Goal: Contribute content: Share content

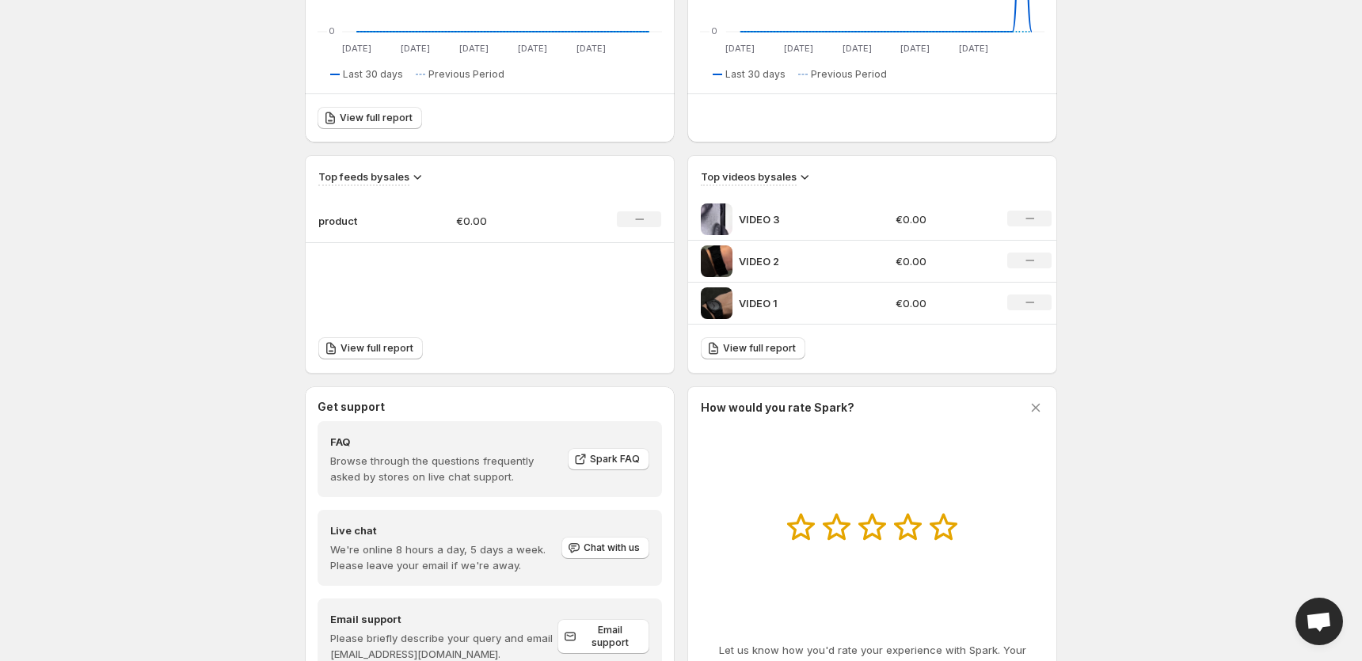
scroll to position [467, 0]
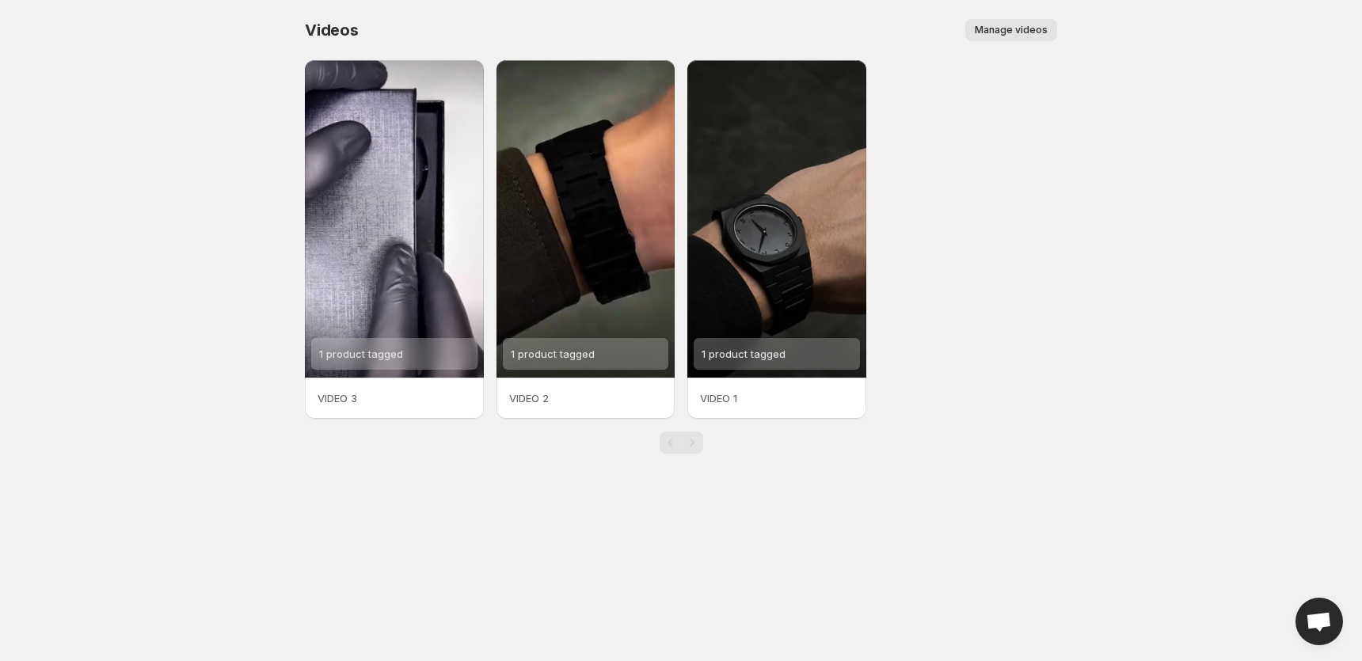
click at [1037, 43] on div "Videos. This page is ready Videos Manage videos More actions Manage videos" at bounding box center [681, 30] width 752 height 60
click at [1037, 23] on button "Manage videos" at bounding box center [1011, 30] width 92 height 22
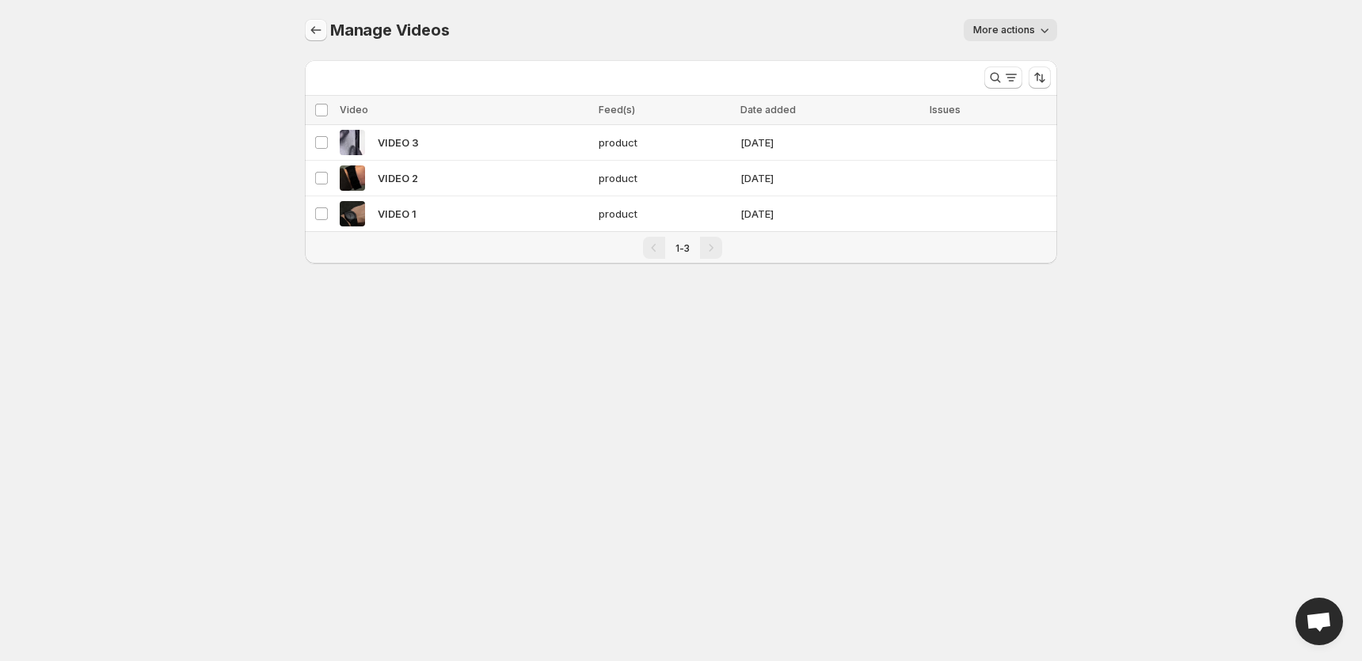
click at [316, 35] on icon "Manage Videos" at bounding box center [316, 30] width 16 height 16
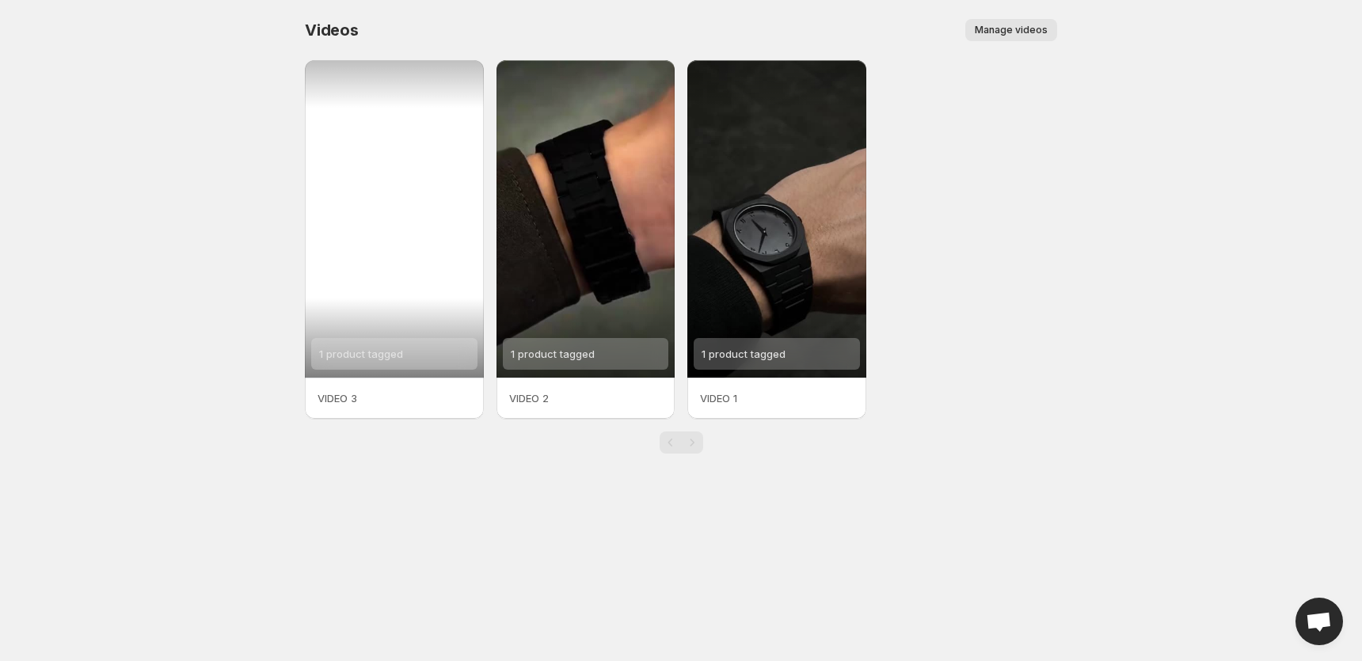
click at [430, 143] on div "1 product tagged" at bounding box center [394, 219] width 179 height 318
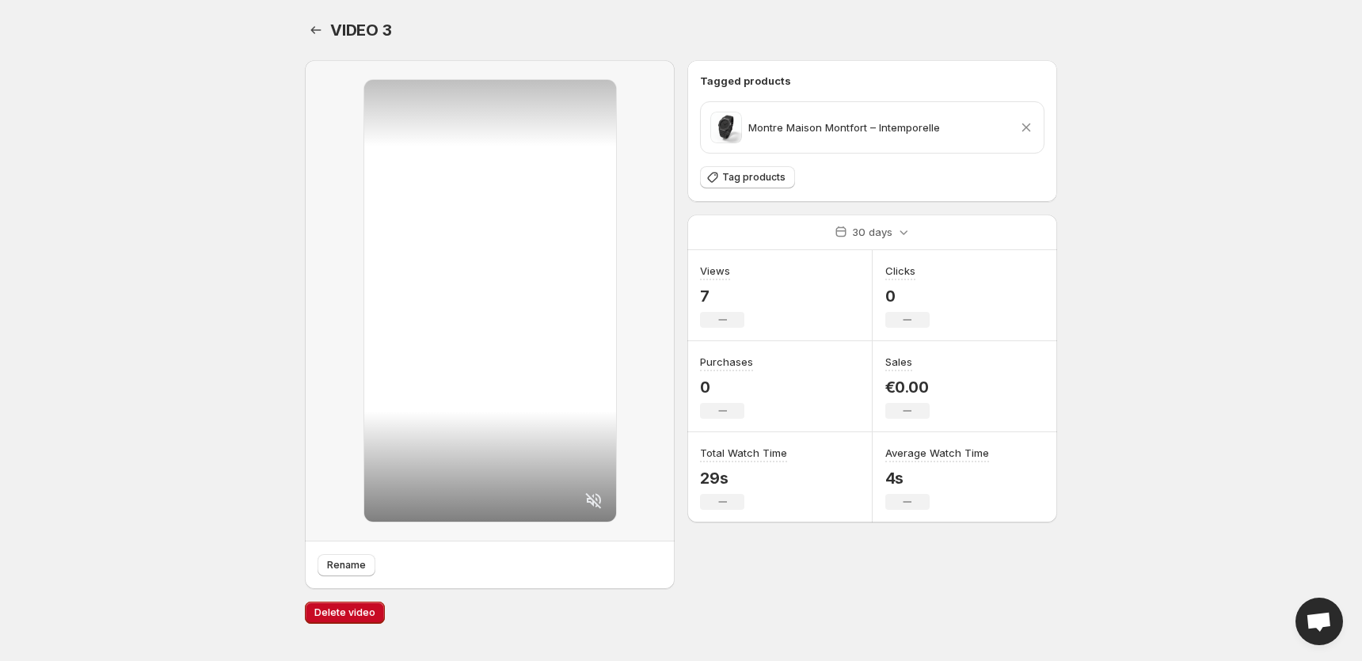
click at [332, 41] on div "VIDEO 3. This page is ready VIDEO 3" at bounding box center [681, 30] width 752 height 60
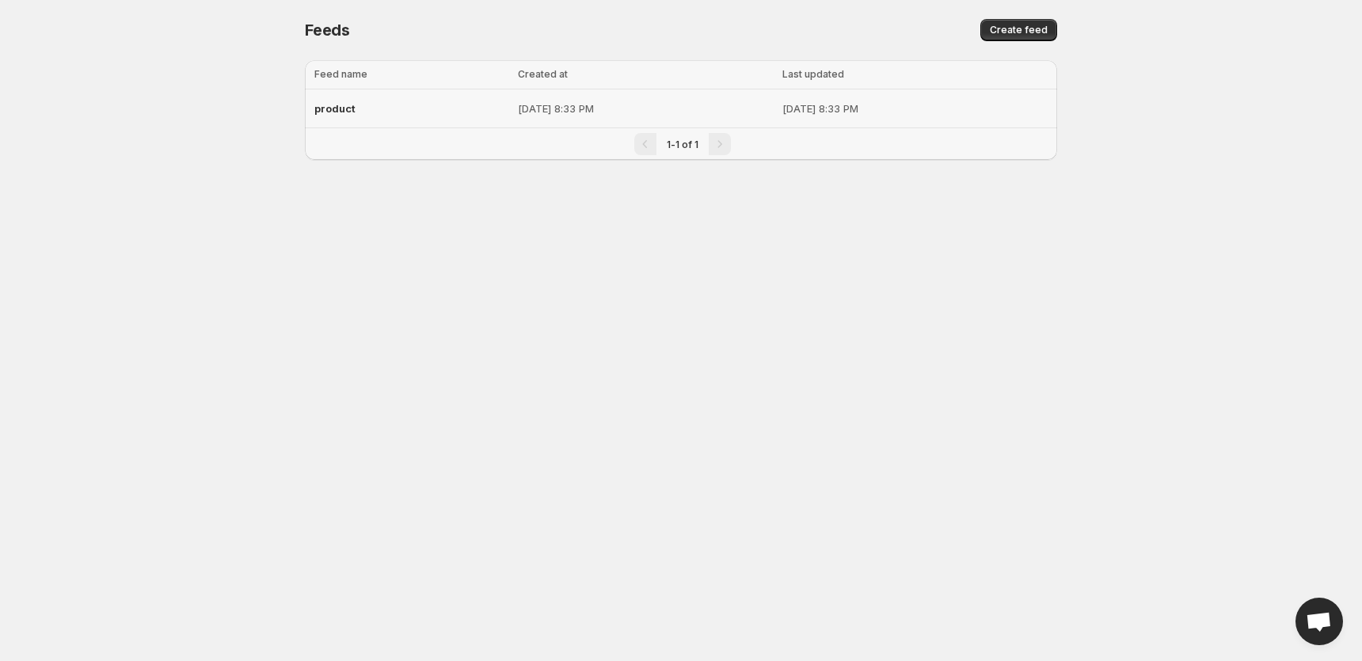
click at [452, 126] on td "product" at bounding box center [409, 108] width 208 height 39
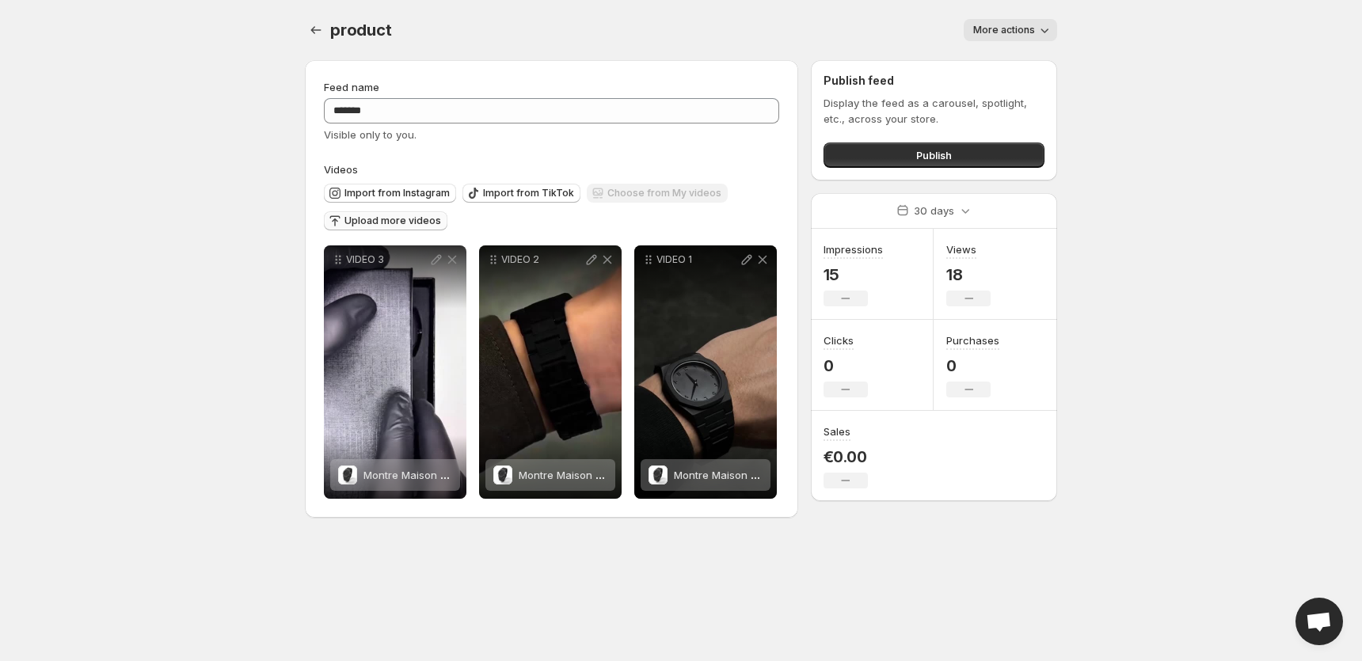
click at [406, 225] on span "Upload more videos" at bounding box center [393, 221] width 97 height 13
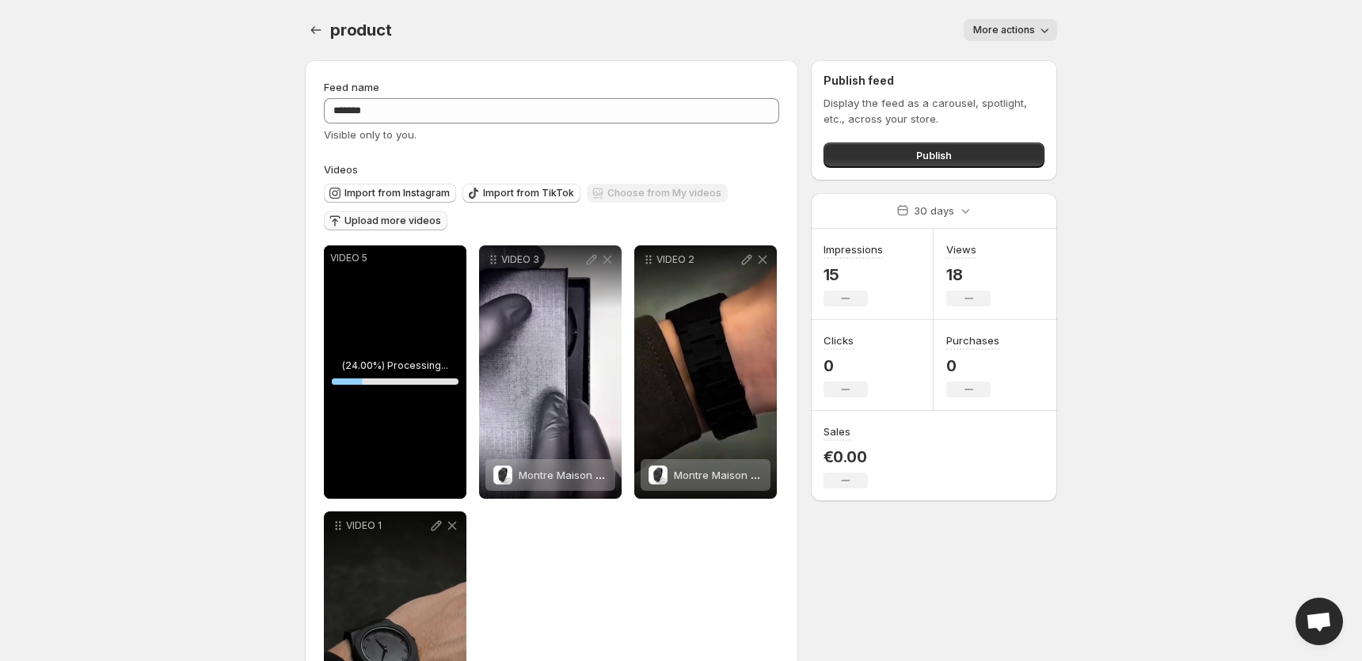
click at [408, 224] on span "Upload more videos" at bounding box center [393, 221] width 97 height 13
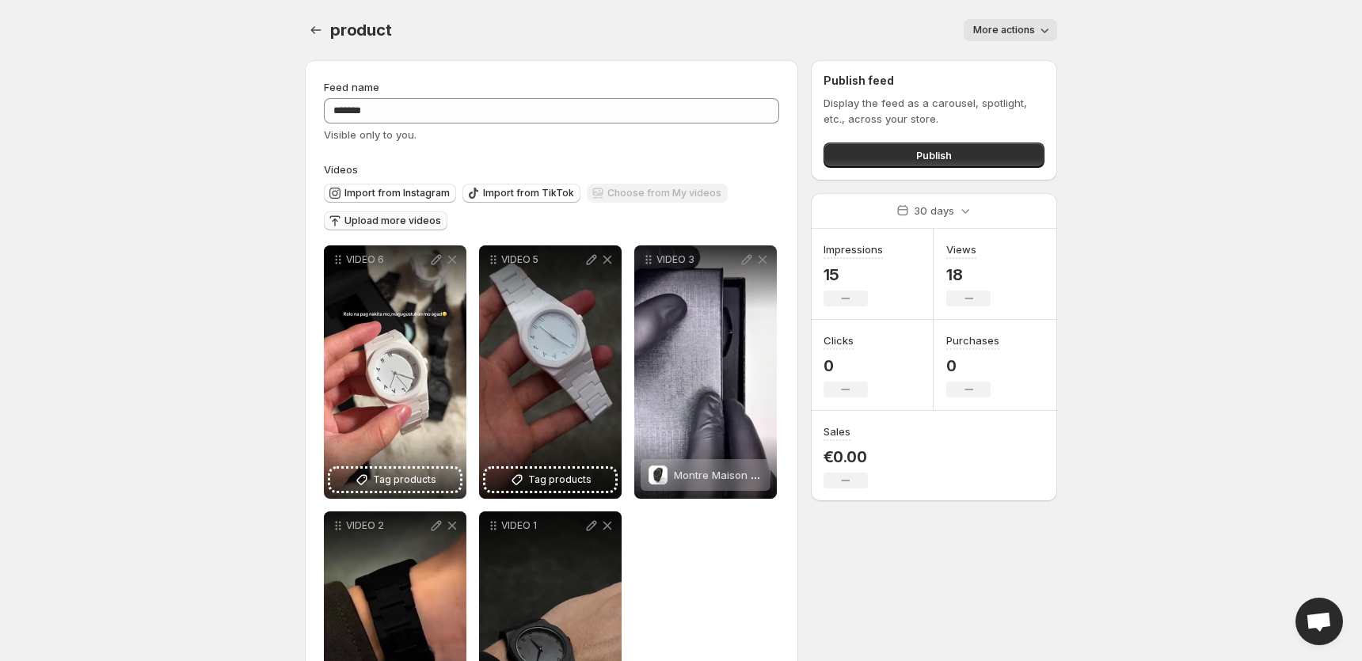
click at [432, 218] on span "Upload more videos" at bounding box center [393, 221] width 97 height 13
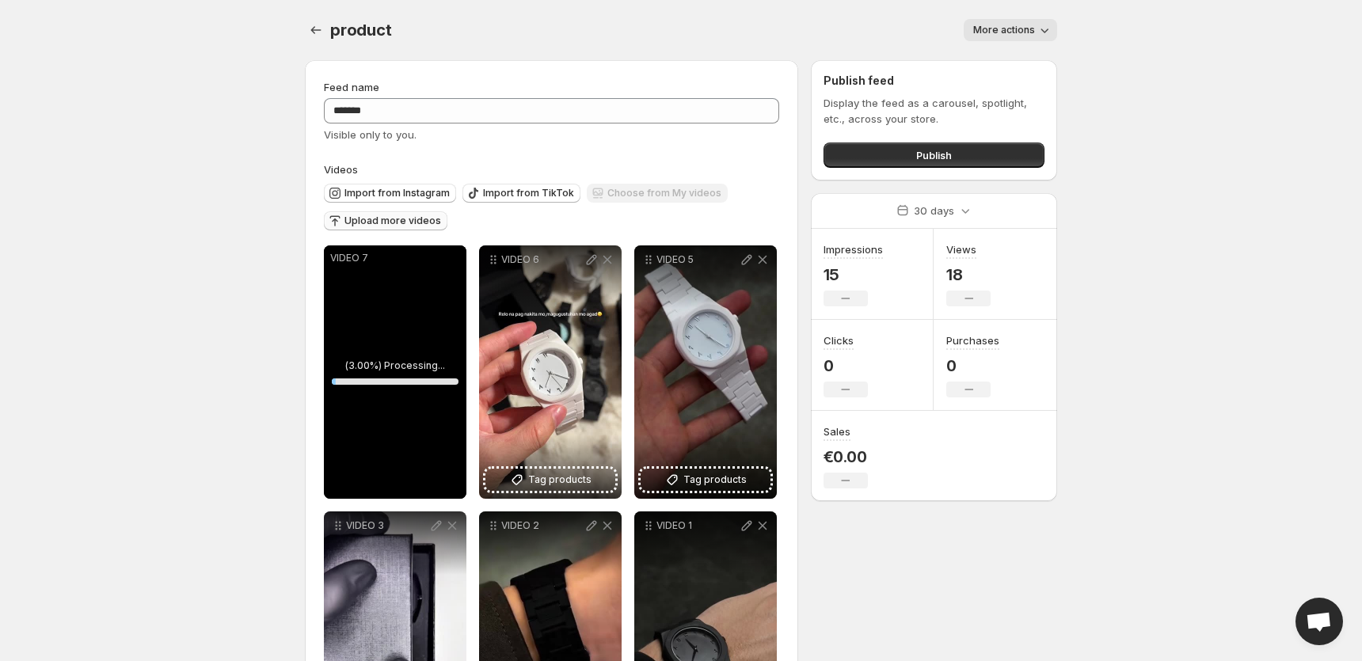
click at [417, 210] on div "Import from Instagram Import from TikTok Choose from My videos Upload more vide…" at bounding box center [549, 204] width 462 height 55
click at [417, 215] on button "Upload more videos" at bounding box center [386, 220] width 124 height 19
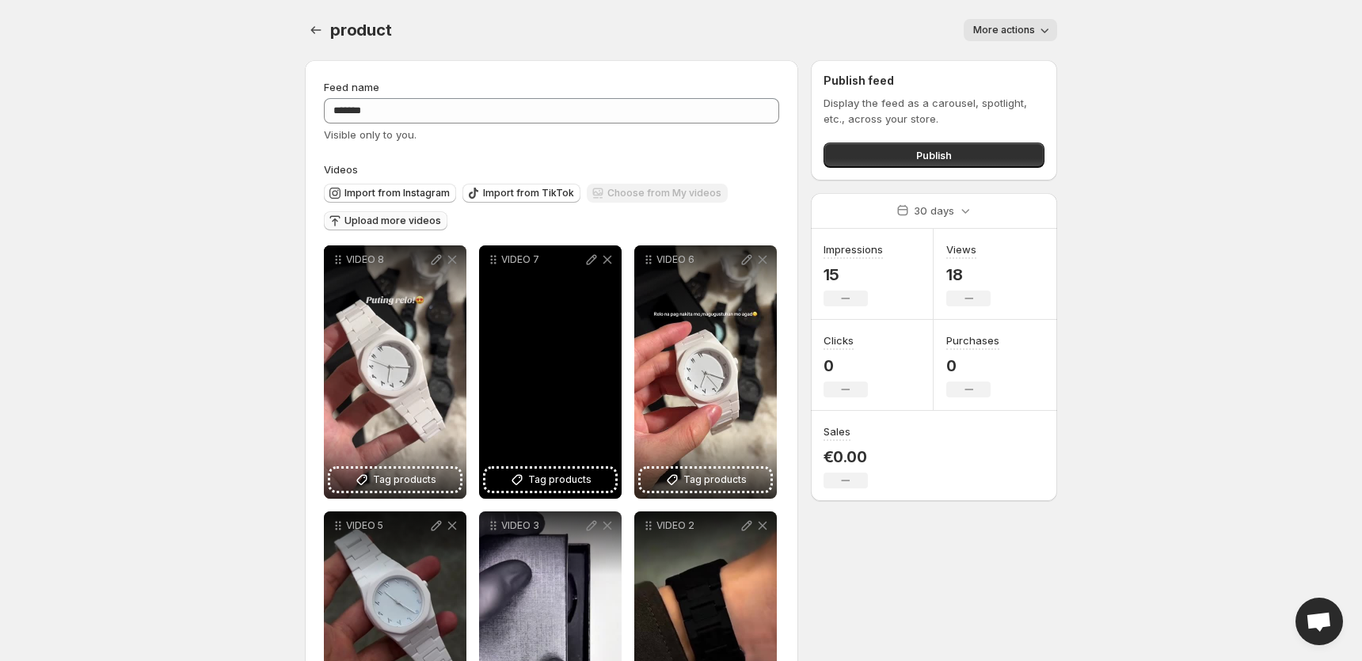
scroll to position [52, 0]
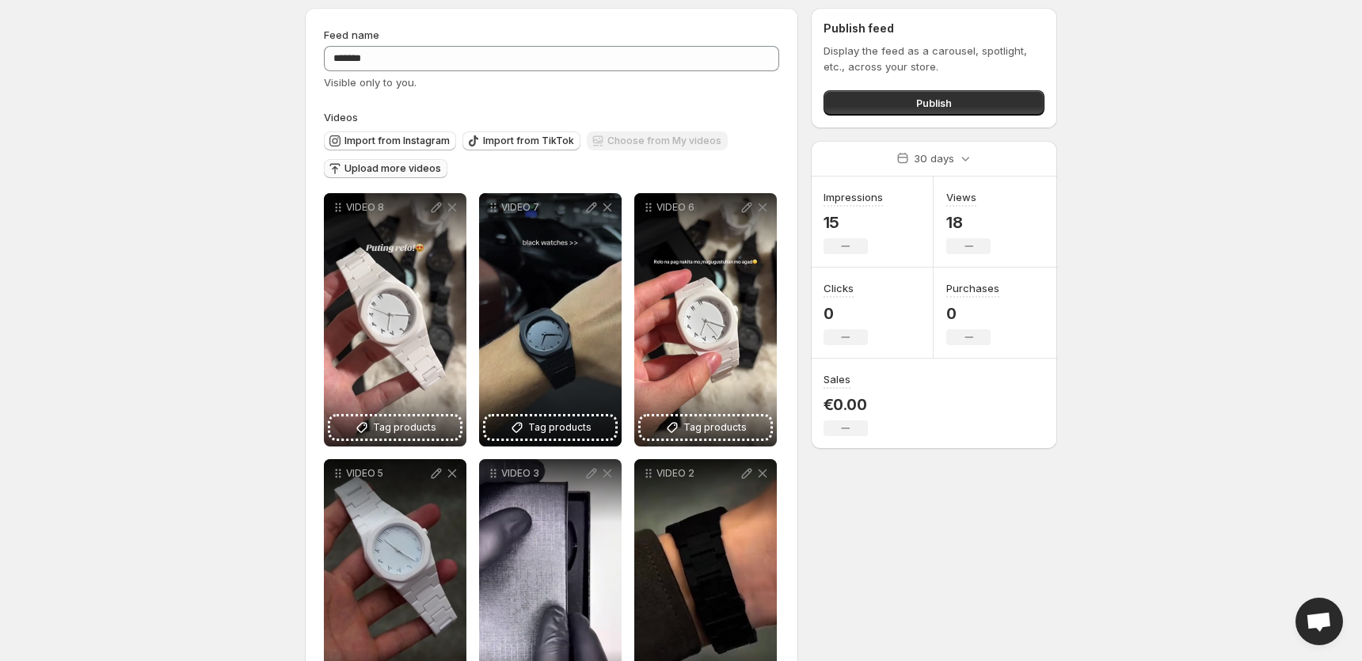
click at [954, 89] on div "Publish" at bounding box center [934, 100] width 221 height 32
click at [931, 113] on button "Publish" at bounding box center [934, 102] width 221 height 25
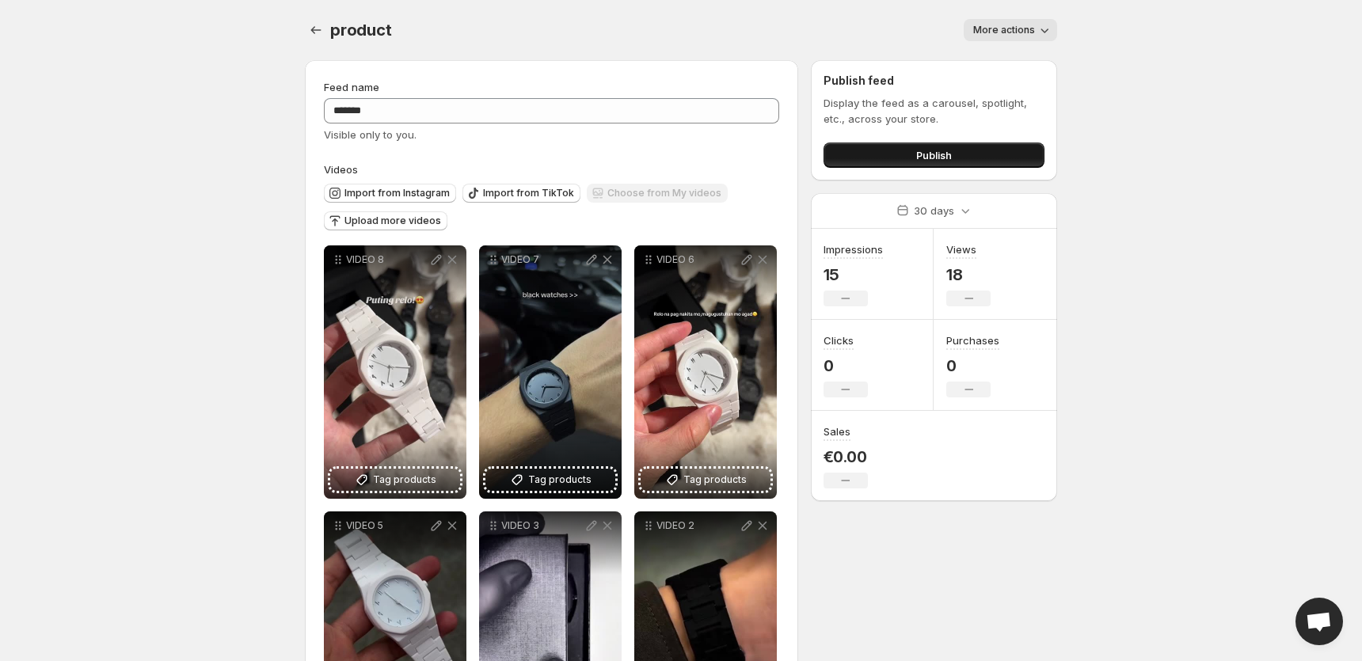
click at [921, 150] on span "Publish" at bounding box center [934, 155] width 36 height 16
